Goal: Navigation & Orientation: Find specific page/section

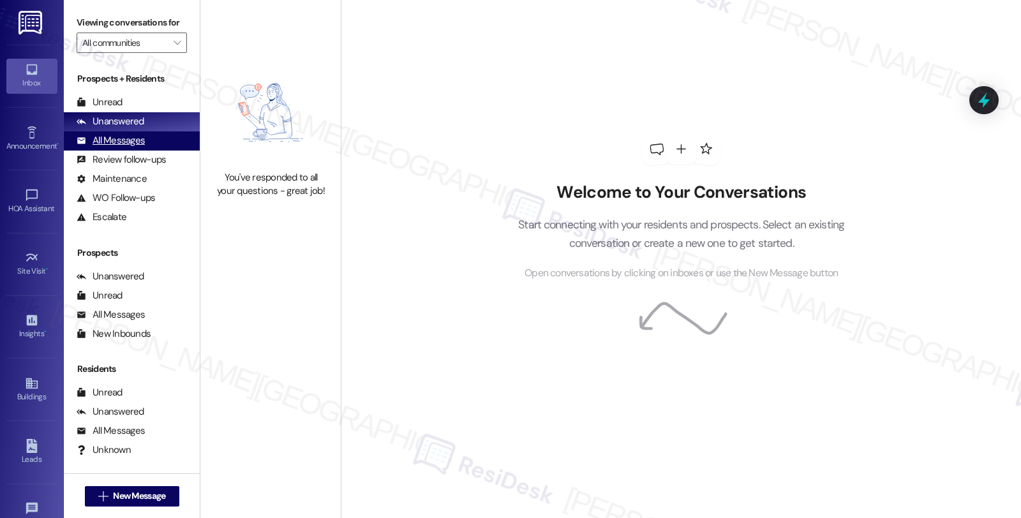
click at [123, 147] on div "All Messages" at bounding box center [111, 140] width 68 height 13
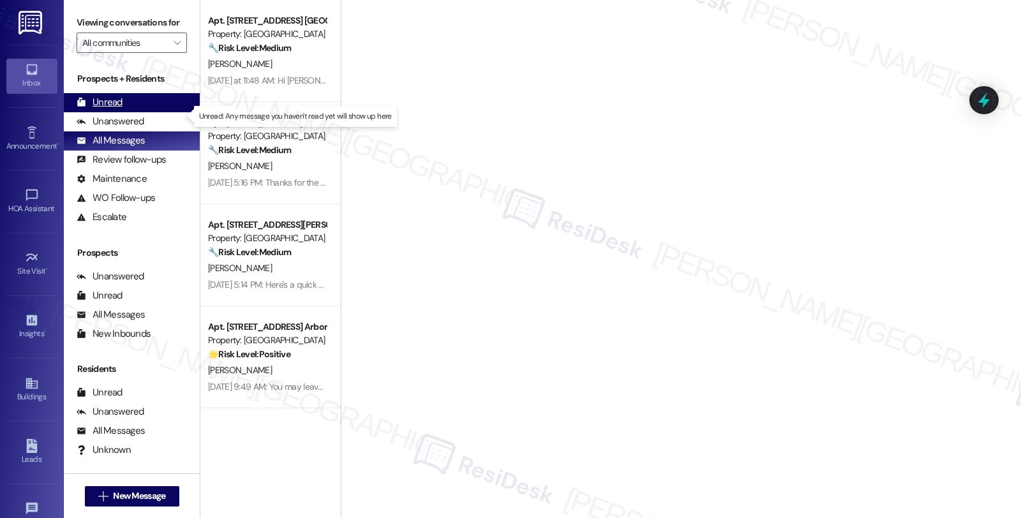
click at [123, 112] on div "Unread (0)" at bounding box center [132, 102] width 136 height 19
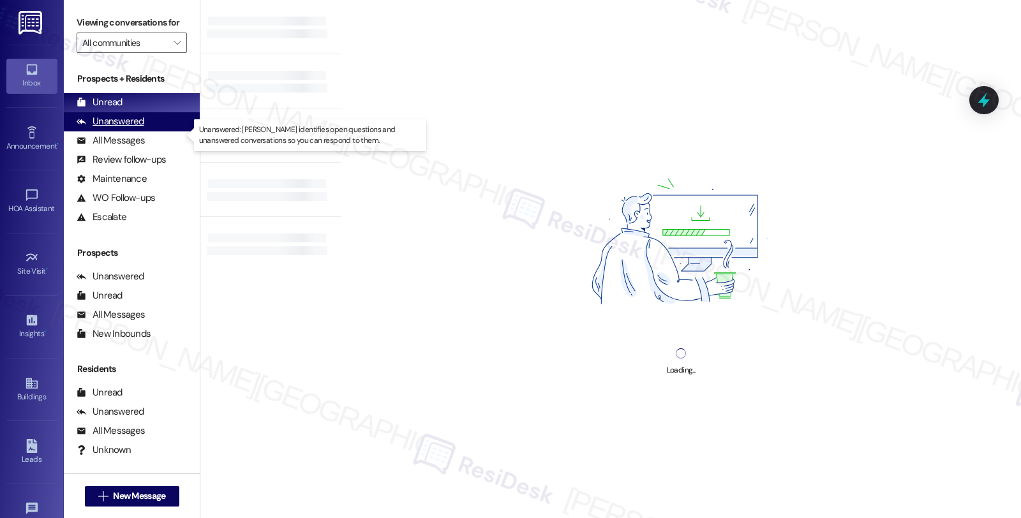
click at [125, 128] on div "Unanswered" at bounding box center [111, 121] width 68 height 13
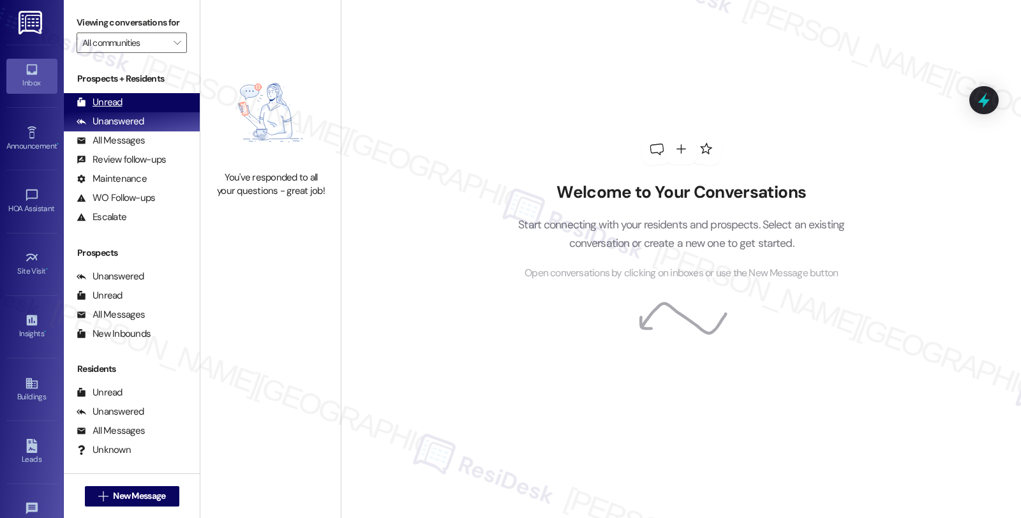
click at [115, 109] on div "Unread" at bounding box center [100, 102] width 46 height 13
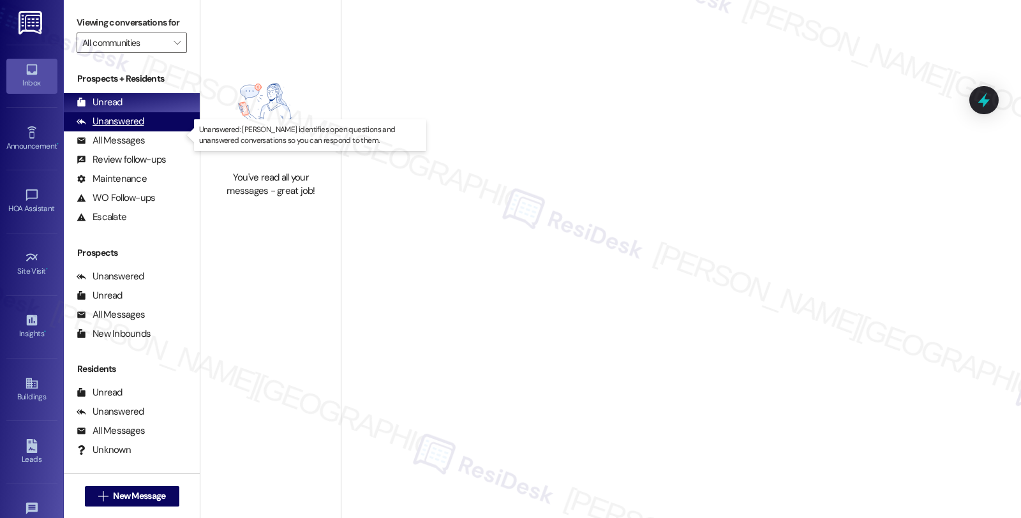
click at [117, 128] on div "Unanswered" at bounding box center [111, 121] width 68 height 13
